Goal: Transaction & Acquisition: Purchase product/service

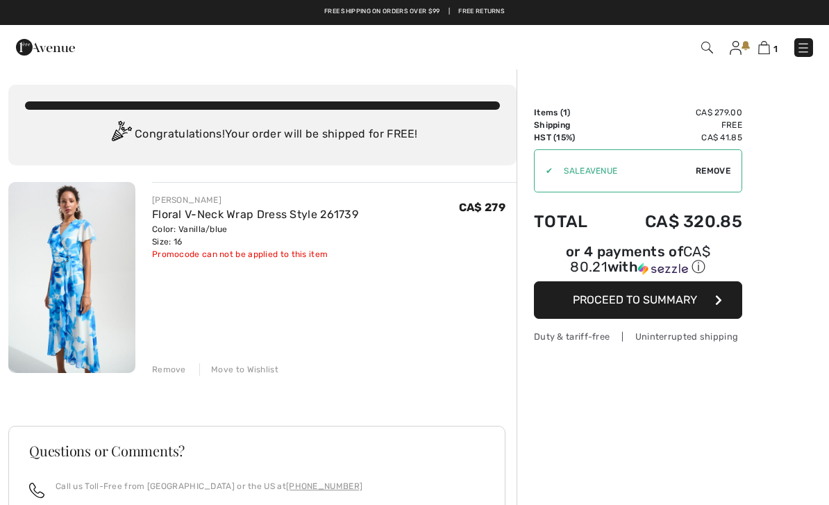
click at [723, 173] on span "Remove" at bounding box center [713, 171] width 35 height 12
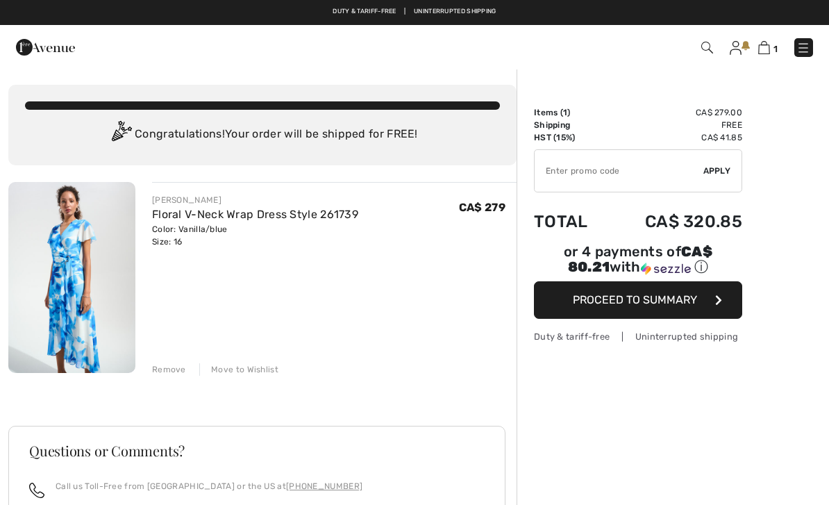
click at [680, 306] on span "Proceed to Summary" at bounding box center [635, 299] width 124 height 13
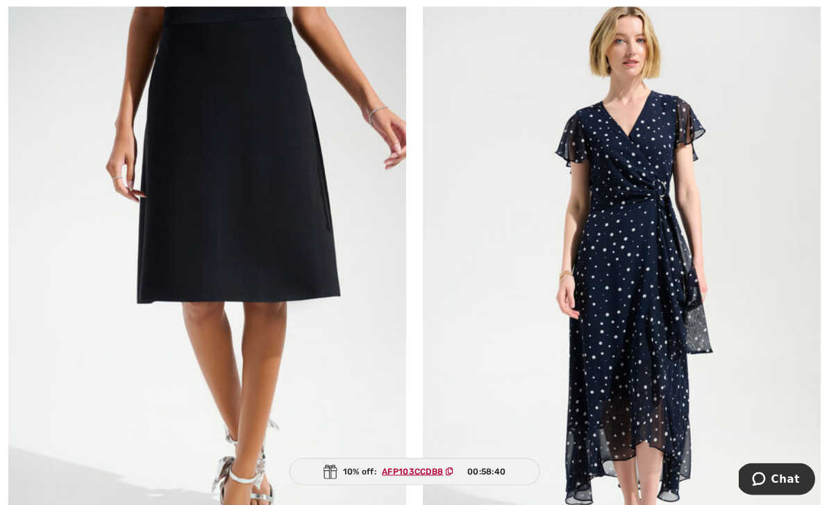
scroll to position [2293, 0]
click at [658, 242] on img at bounding box center [622, 290] width 398 height 597
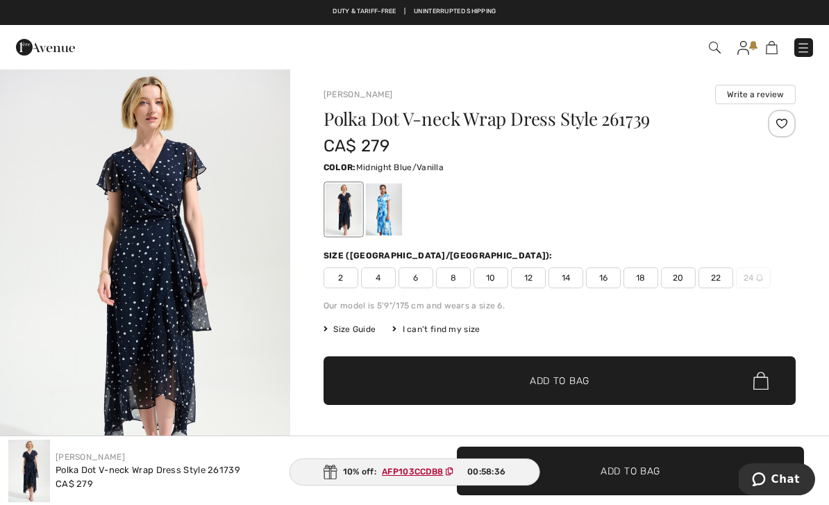
click at [349, 206] on div at bounding box center [344, 209] width 36 height 52
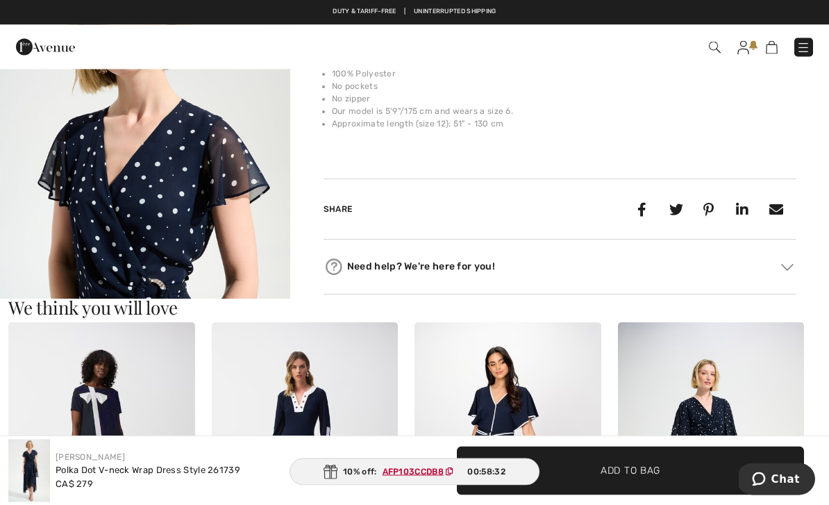
scroll to position [536, 0]
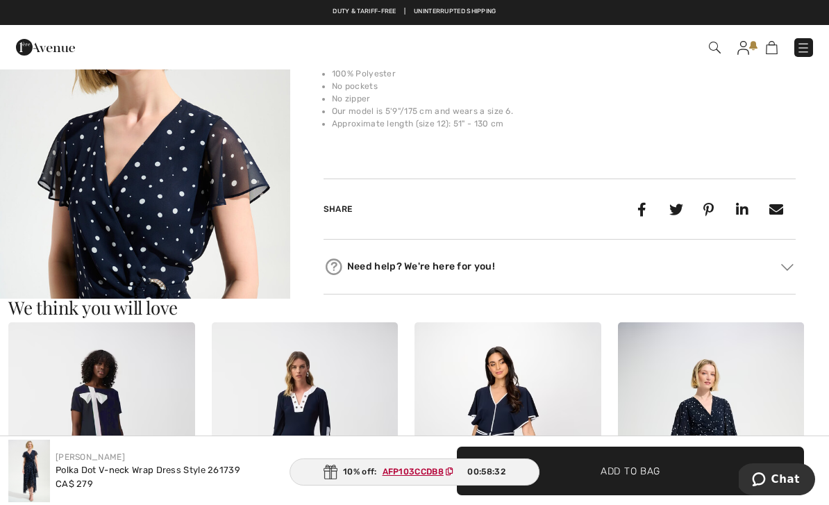
click at [167, 169] on img "2 / 5" at bounding box center [145, 184] width 290 height 435
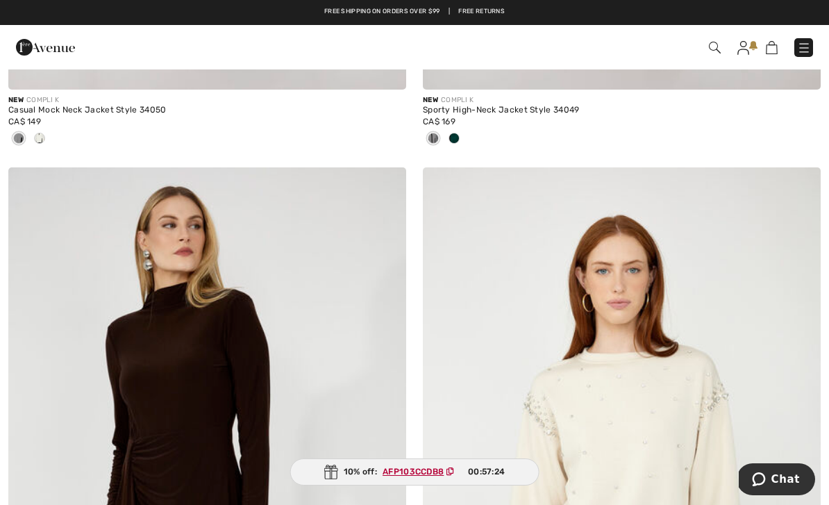
scroll to position [6899, 0]
